Goal: Task Accomplishment & Management: Manage account settings

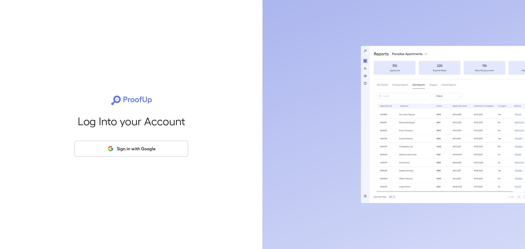
click at [149, 146] on button "Sign in with Google" at bounding box center [131, 149] width 114 height 16
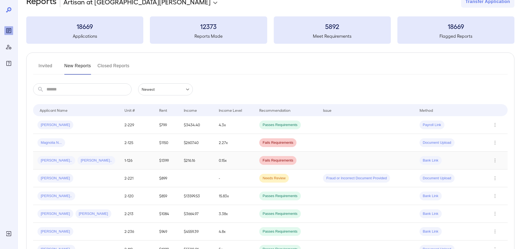
scroll to position [27, 0]
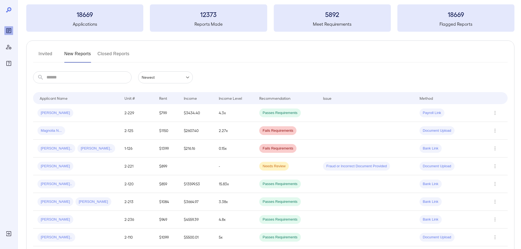
click at [42, 57] on button "Invited" at bounding box center [45, 56] width 25 height 13
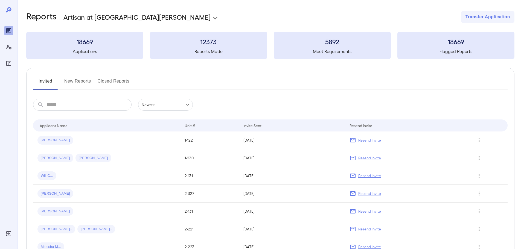
click at [74, 84] on button "New Reports" at bounding box center [77, 83] width 27 height 13
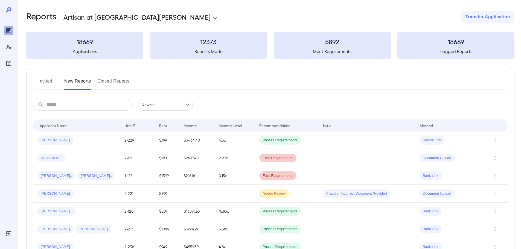
click at [48, 83] on button "Invited" at bounding box center [45, 83] width 25 height 13
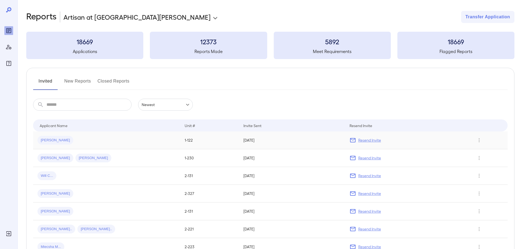
click at [370, 141] on p "Resend Invite" at bounding box center [369, 140] width 23 height 5
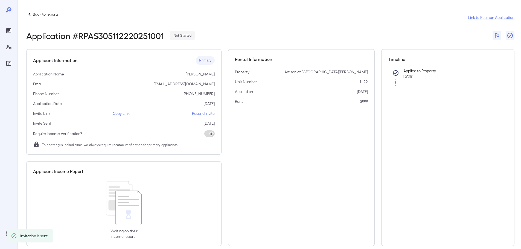
click at [207, 115] on p "Resend Invite" at bounding box center [203, 113] width 23 height 5
click at [35, 13] on p "Back to reports" at bounding box center [46, 13] width 26 height 5
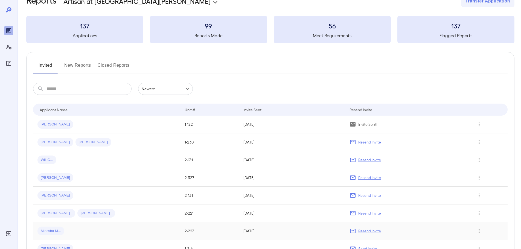
scroll to position [11, 0]
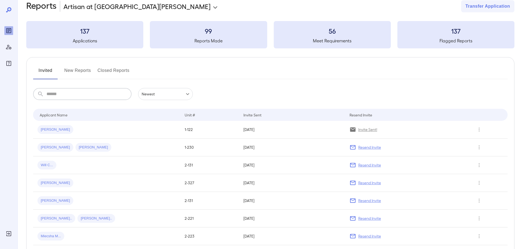
click at [96, 90] on input "text" at bounding box center [89, 94] width 85 height 12
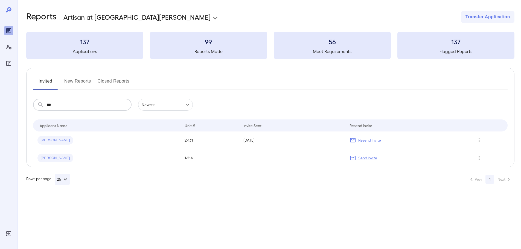
scroll to position [0, 0]
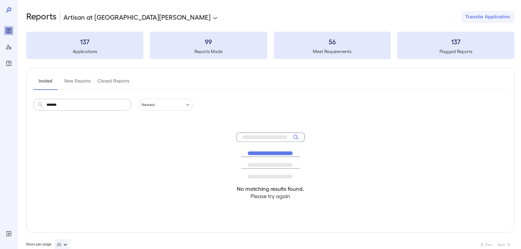
type input "*******"
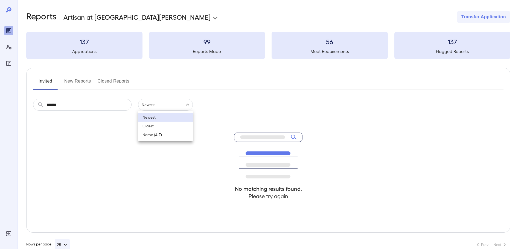
click at [164, 105] on body "**********" at bounding box center [260, 124] width 521 height 249
click at [157, 134] on li "Name (A-Z)" at bounding box center [165, 135] width 55 height 9
type input "**********"
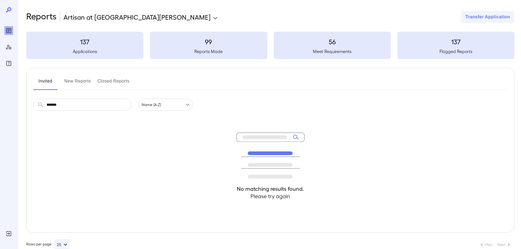
click at [75, 83] on button "New Reports" at bounding box center [77, 83] width 27 height 13
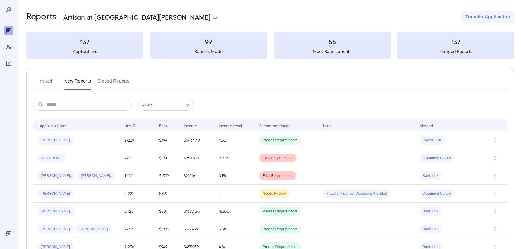
click at [50, 81] on button "Invited" at bounding box center [45, 83] width 25 height 13
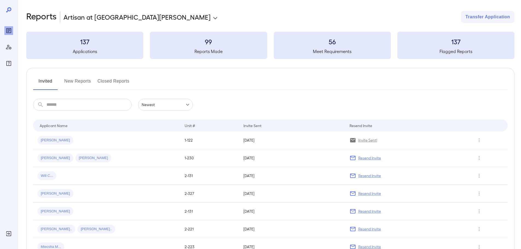
click at [100, 42] on h3 "137" at bounding box center [84, 41] width 117 height 9
click at [79, 80] on button "New Reports" at bounding box center [77, 83] width 27 height 13
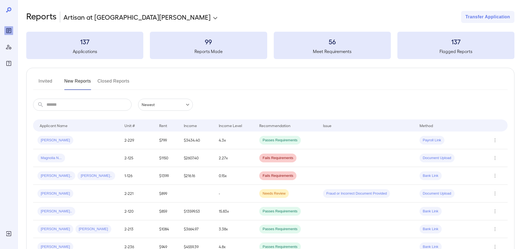
click at [104, 82] on button "Closed Reports" at bounding box center [114, 83] width 32 height 13
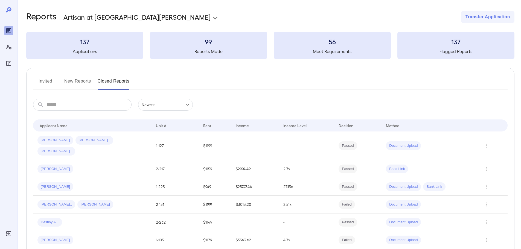
click at [39, 81] on button "Invited" at bounding box center [45, 83] width 25 height 13
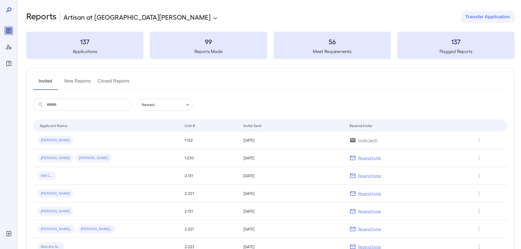
click at [348, 48] on div "56 Meet Requirements" at bounding box center [332, 45] width 117 height 27
click at [338, 44] on h3 "56" at bounding box center [332, 41] width 117 height 9
click at [13, 48] on div at bounding box center [9, 124] width 18 height 249
click at [78, 83] on button "New Reports" at bounding box center [77, 83] width 27 height 13
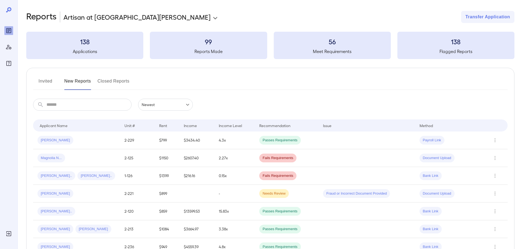
click at [42, 83] on button "Invited" at bounding box center [45, 83] width 25 height 13
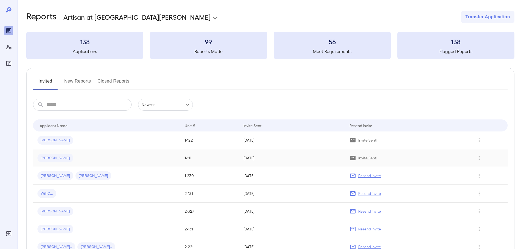
click at [121, 162] on div "[PERSON_NAME]" at bounding box center [106, 158] width 138 height 9
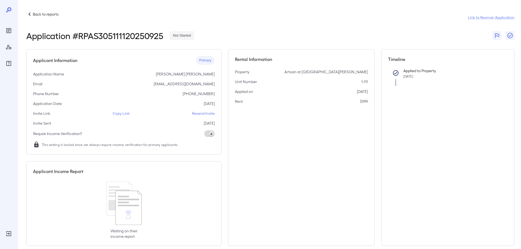
click at [203, 113] on p "Resend Invite" at bounding box center [203, 113] width 23 height 5
click at [202, 114] on p "Resend Invite" at bounding box center [203, 113] width 23 height 5
click at [198, 114] on p "Resend Invite" at bounding box center [203, 113] width 23 height 5
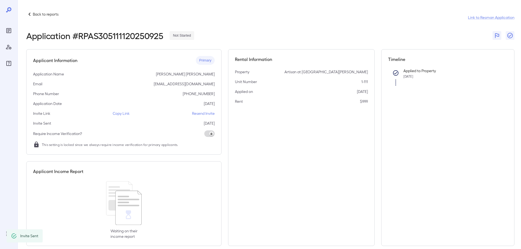
click at [164, 127] on div "Applicant Information Primary Application Name Richard Jacques Fisher Email rij…" at bounding box center [123, 102] width 195 height 106
click at [114, 113] on p "Copy Link" at bounding box center [121, 113] width 17 height 5
click at [47, 13] on p "Back to reports" at bounding box center [46, 13] width 26 height 5
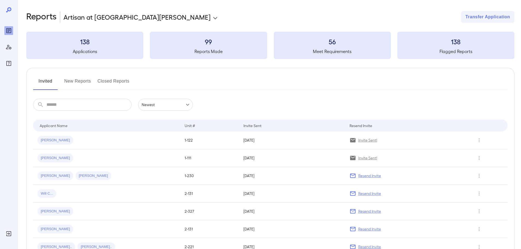
click at [106, 40] on h3 "138" at bounding box center [84, 41] width 117 height 9
click at [83, 82] on button "New Reports" at bounding box center [77, 83] width 27 height 13
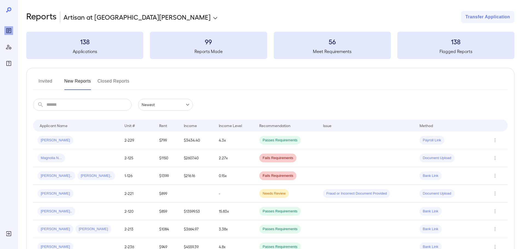
click at [50, 79] on button "Invited" at bounding box center [45, 83] width 25 height 13
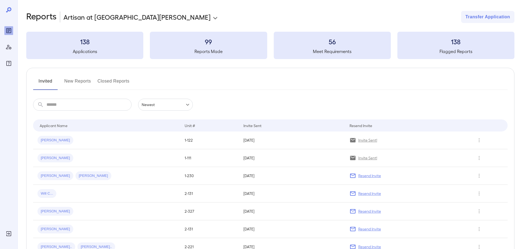
click at [80, 79] on button "New Reports" at bounding box center [77, 83] width 27 height 13
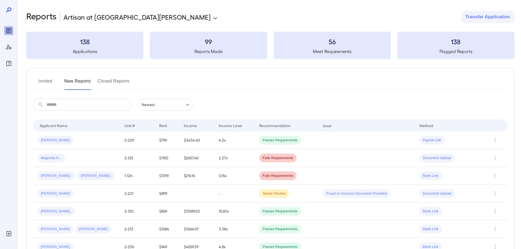
click at [42, 80] on button "Invited" at bounding box center [45, 83] width 25 height 13
